Goal: Task Accomplishment & Management: Manage account settings

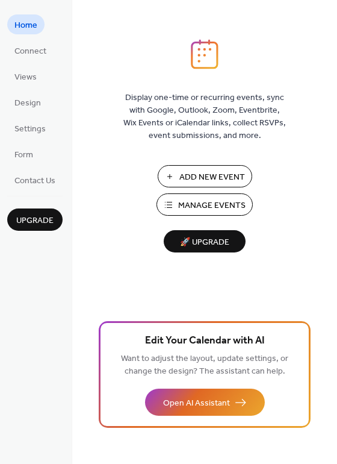
click at [222, 206] on span "Manage Events" at bounding box center [211, 205] width 67 height 13
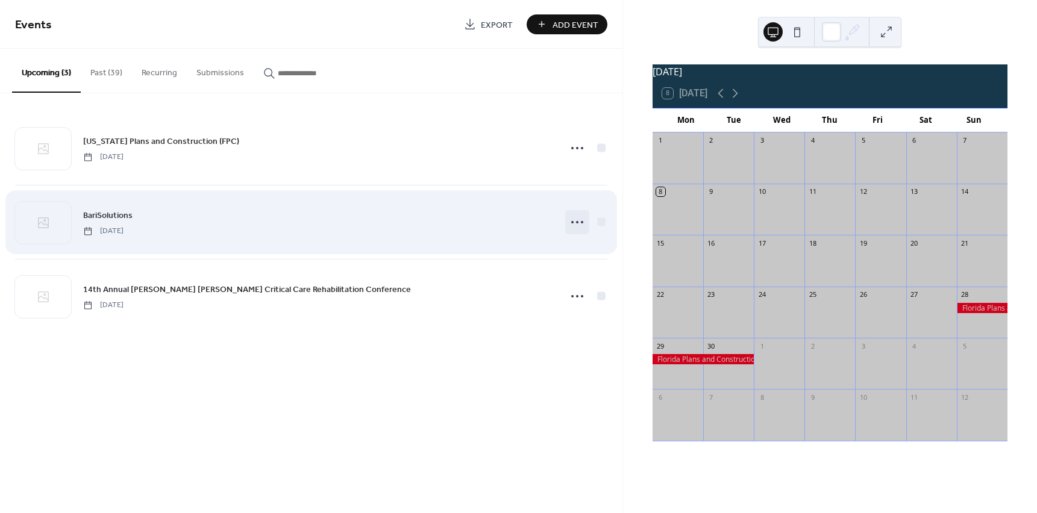
click at [583, 223] on icon at bounding box center [576, 222] width 19 height 19
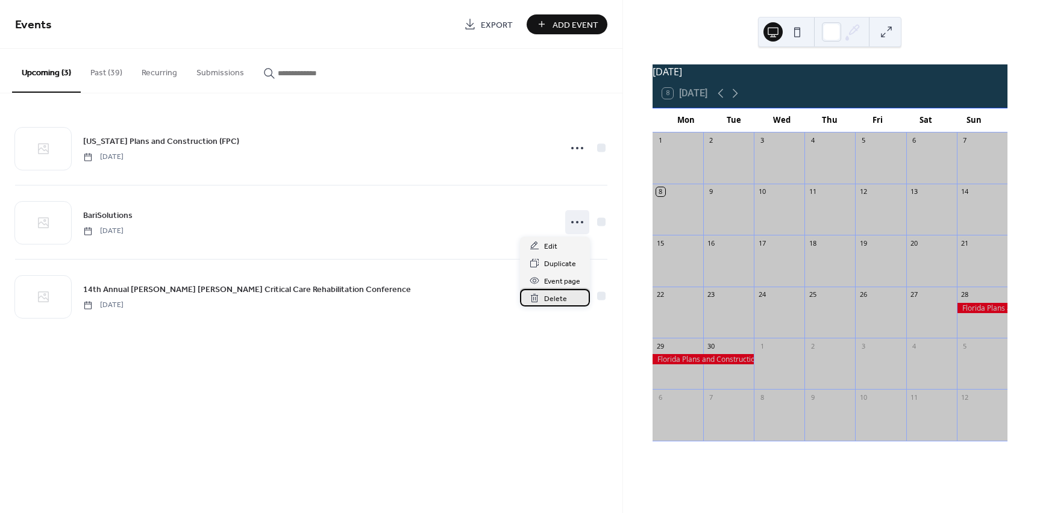
click at [552, 301] on span "Delete" at bounding box center [555, 299] width 23 height 13
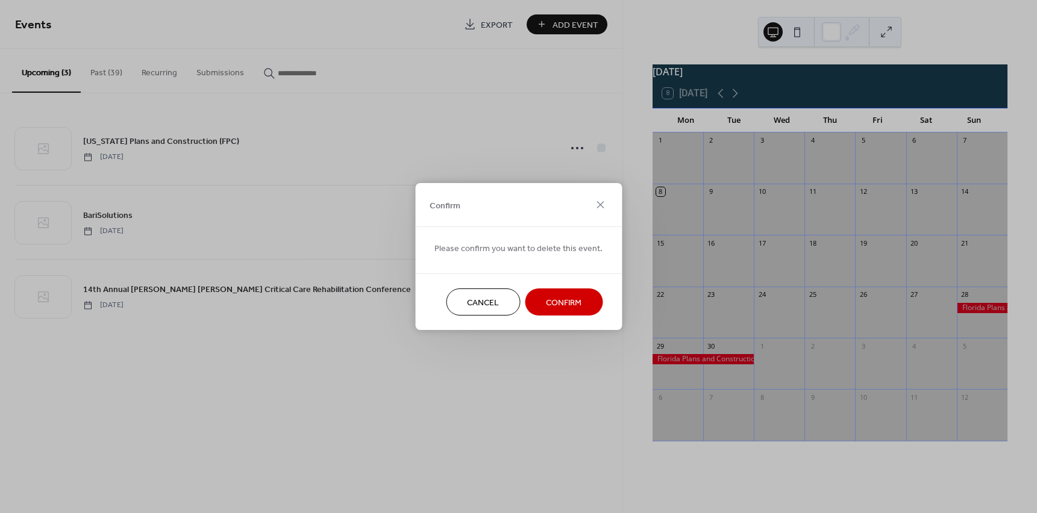
click at [558, 299] on span "Confirm" at bounding box center [564, 303] width 36 height 13
